Goal: Task Accomplishment & Management: Manage account settings

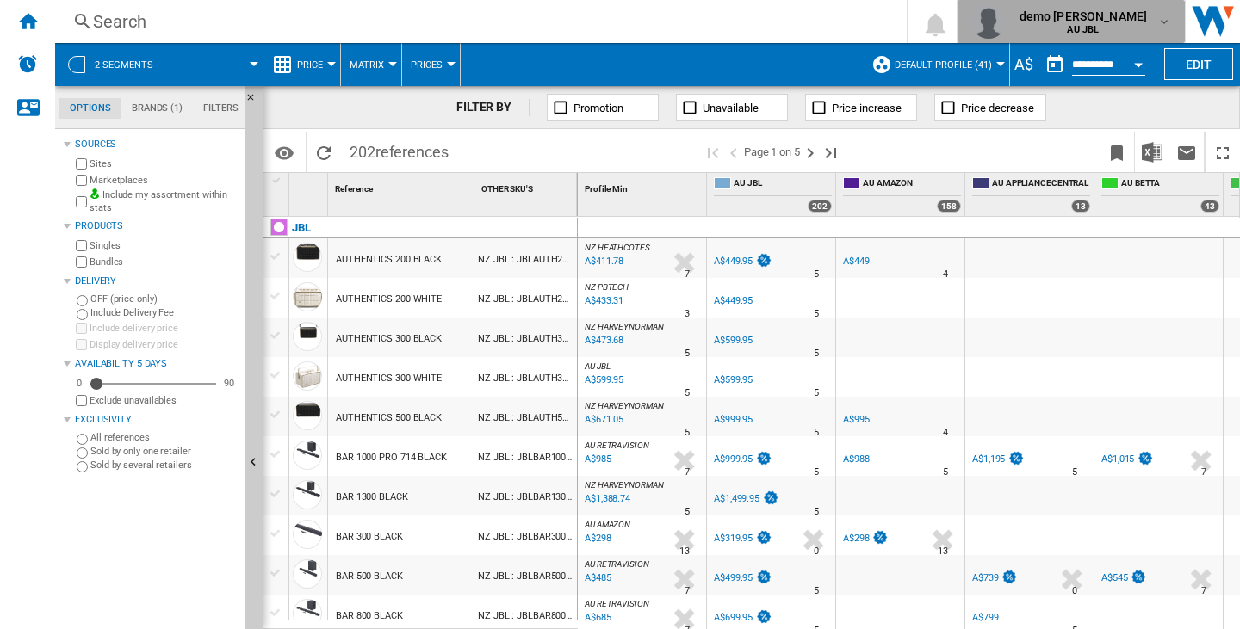
click at [1128, 17] on span "demo harman" at bounding box center [1083, 16] width 128 height 17
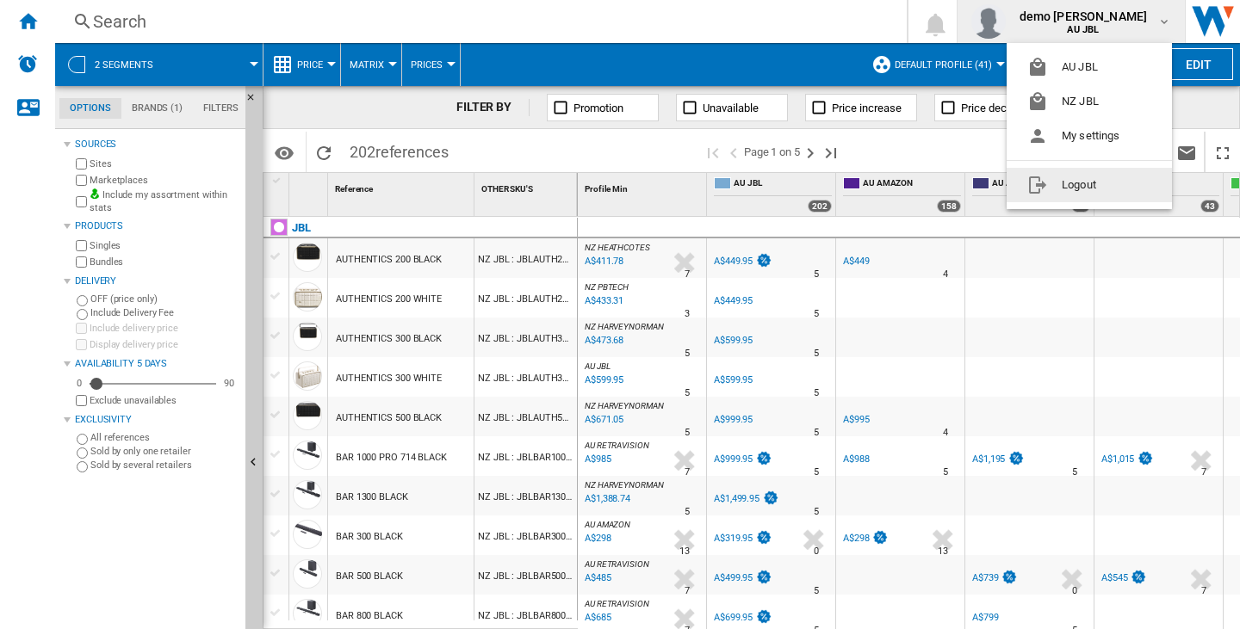
click at [1083, 186] on button "Logout" at bounding box center [1089, 185] width 165 height 34
